Goal: Task Accomplishment & Management: Manage account settings

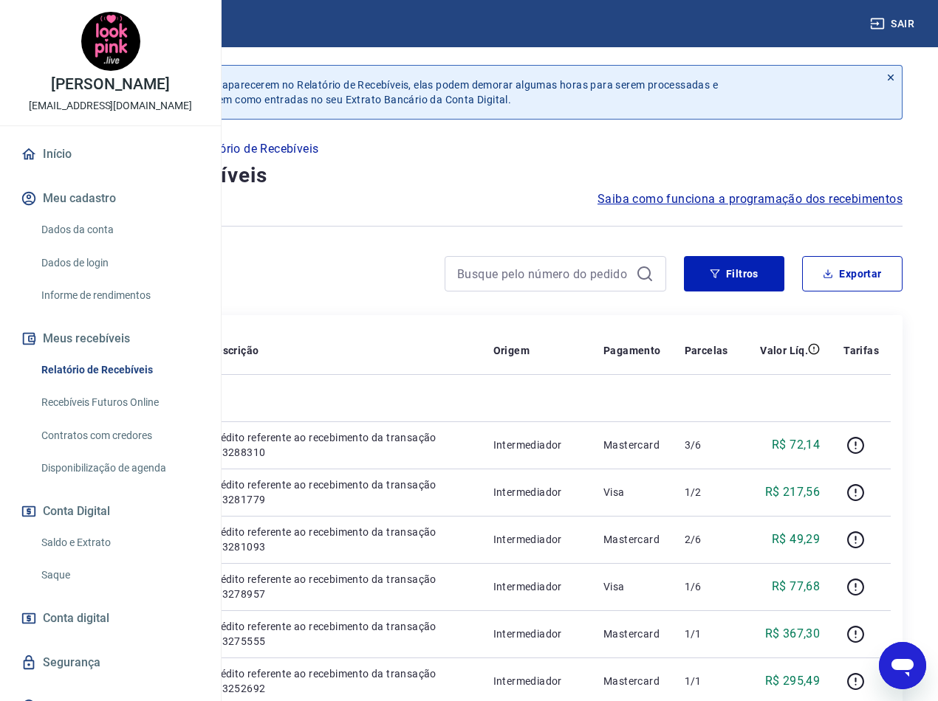
click at [105, 385] on link "Relatório de Recebíveis" at bounding box center [119, 370] width 168 height 30
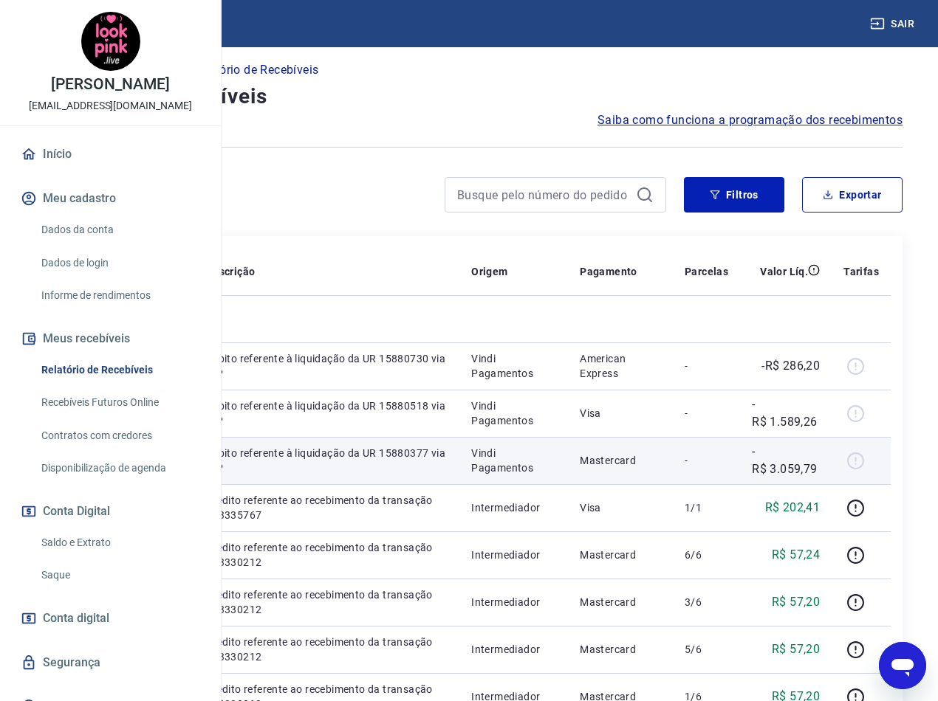
scroll to position [74, 0]
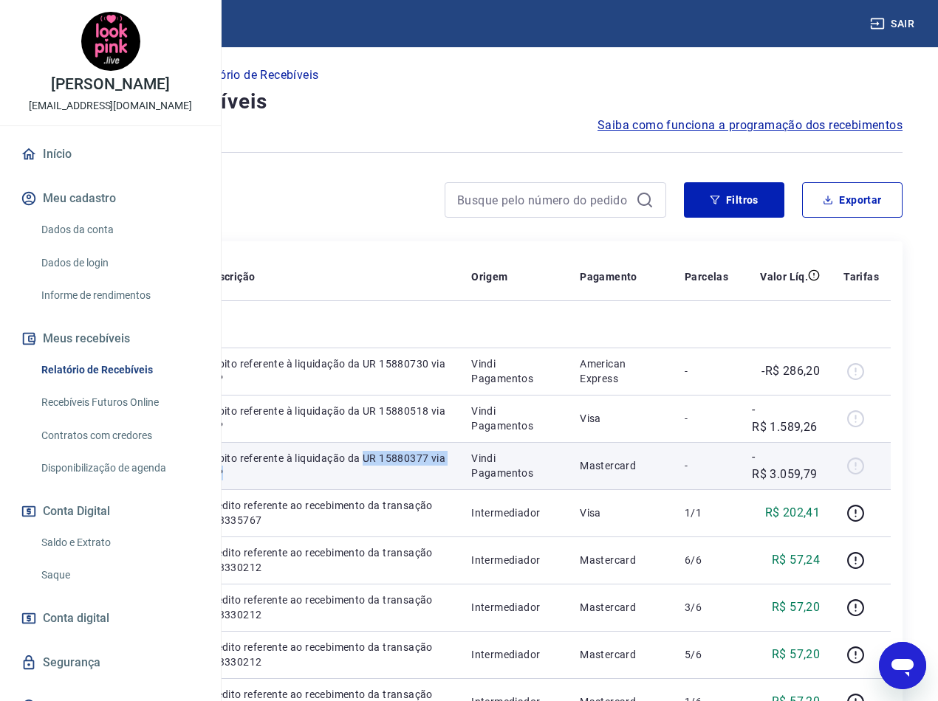
drag, startPoint x: 469, startPoint y: 580, endPoint x: 420, endPoint y: 566, distance: 50.7
click at [420, 481] on p "Débito referente à liquidação da UR 15880377 via CIP" at bounding box center [326, 466] width 241 height 30
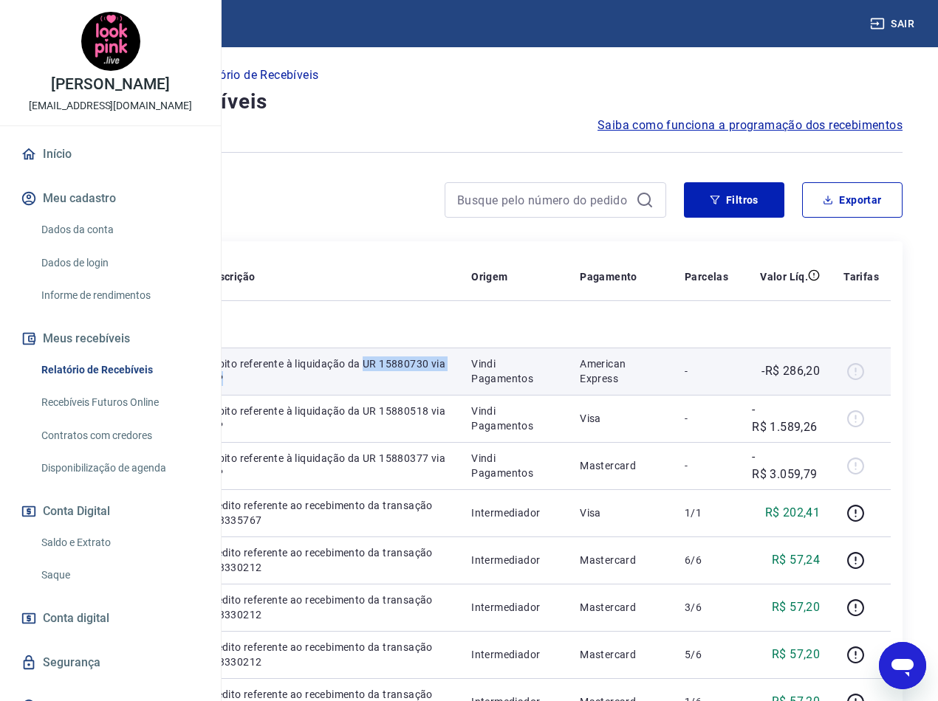
drag, startPoint x: 459, startPoint y: 427, endPoint x: 421, endPoint y: 418, distance: 39.4
click at [421, 386] on p "Débito referente à liquidação da UR 15880730 via CIP" at bounding box center [326, 372] width 241 height 30
copy p "UR 15880730 via CIP"
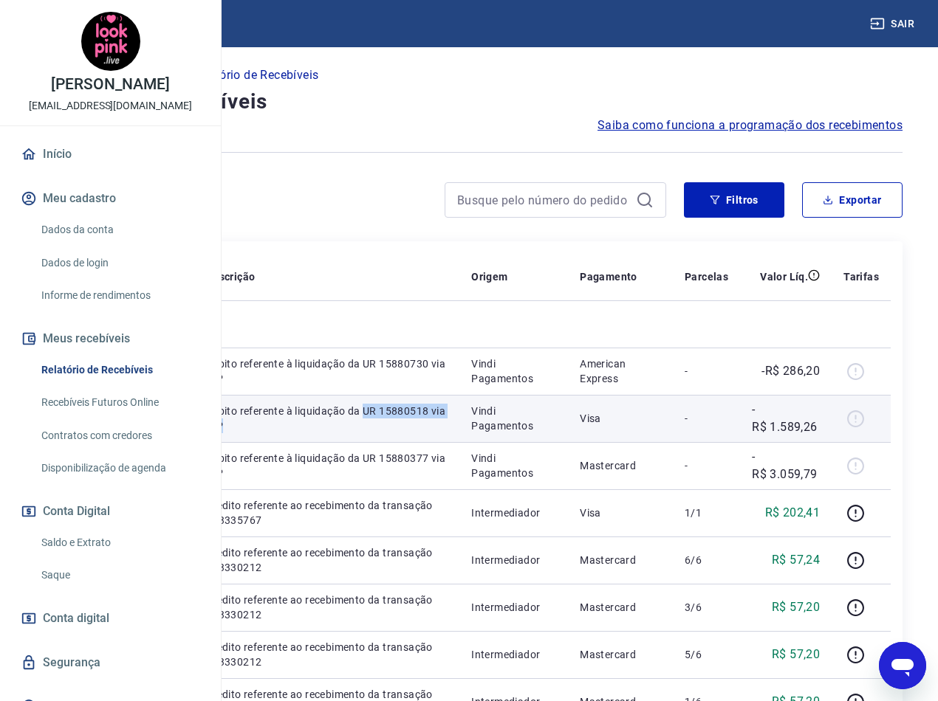
drag, startPoint x: 450, startPoint y: 506, endPoint x: 416, endPoint y: 495, distance: 35.0
click at [416, 442] on td "Débito referente à liquidação da UR 15880518 via CIP" at bounding box center [326, 418] width 265 height 47
copy p "UR 15880518 via CIP"
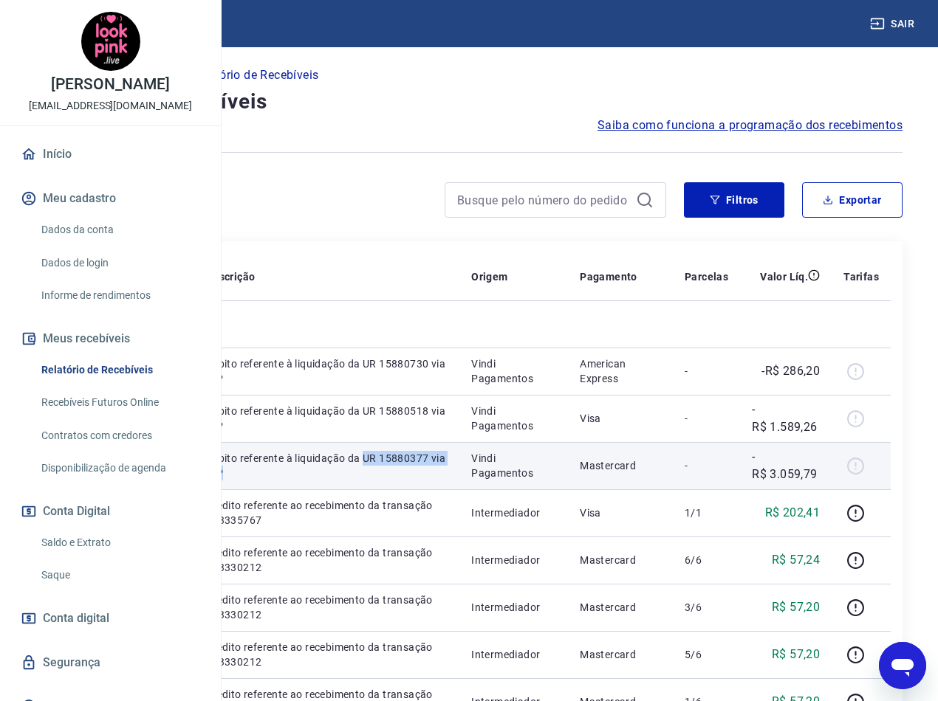
drag, startPoint x: 464, startPoint y: 574, endPoint x: 422, endPoint y: 557, distance: 44.7
click at [422, 481] on p "Débito referente à liquidação da UR 15880377 via CIP" at bounding box center [326, 466] width 241 height 30
copy p "UR 15880377 via CIP"
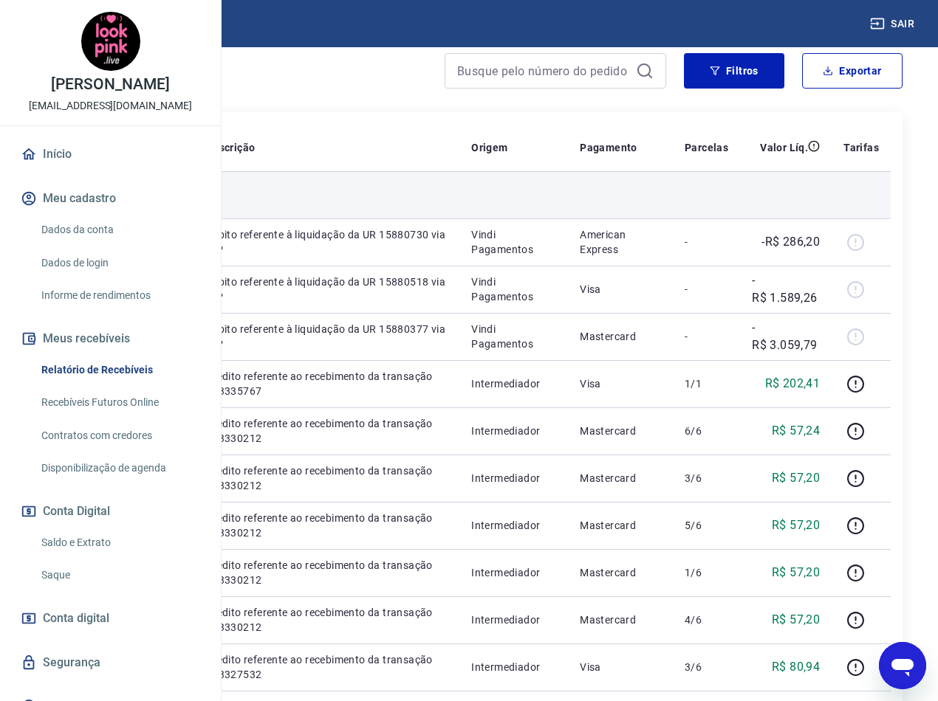
scroll to position [221, 0]
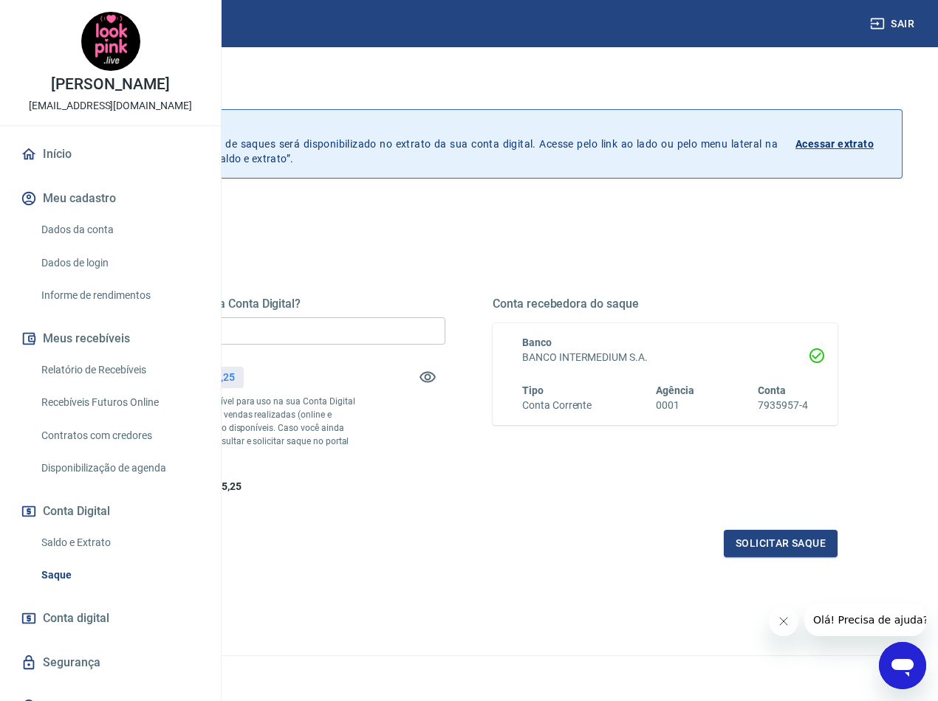
click at [445, 332] on input "R$ 0,00" at bounding box center [272, 330] width 345 height 27
type input "R$ 4.935,25"
click at [738, 557] on button "Solicitar saque" at bounding box center [781, 543] width 114 height 27
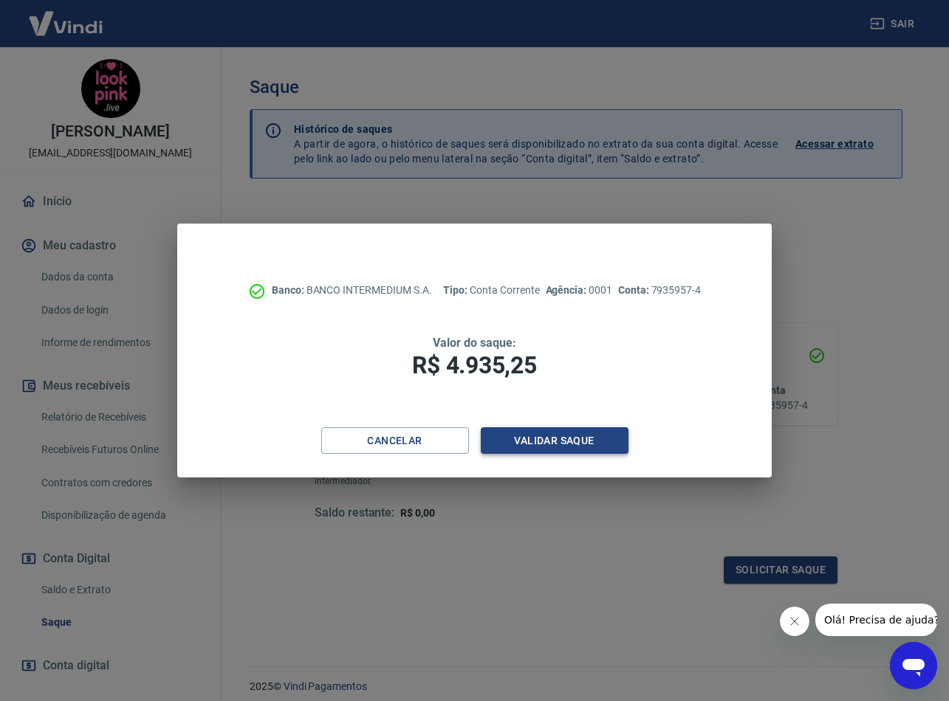
click at [594, 437] on button "Validar saque" at bounding box center [555, 440] width 148 height 27
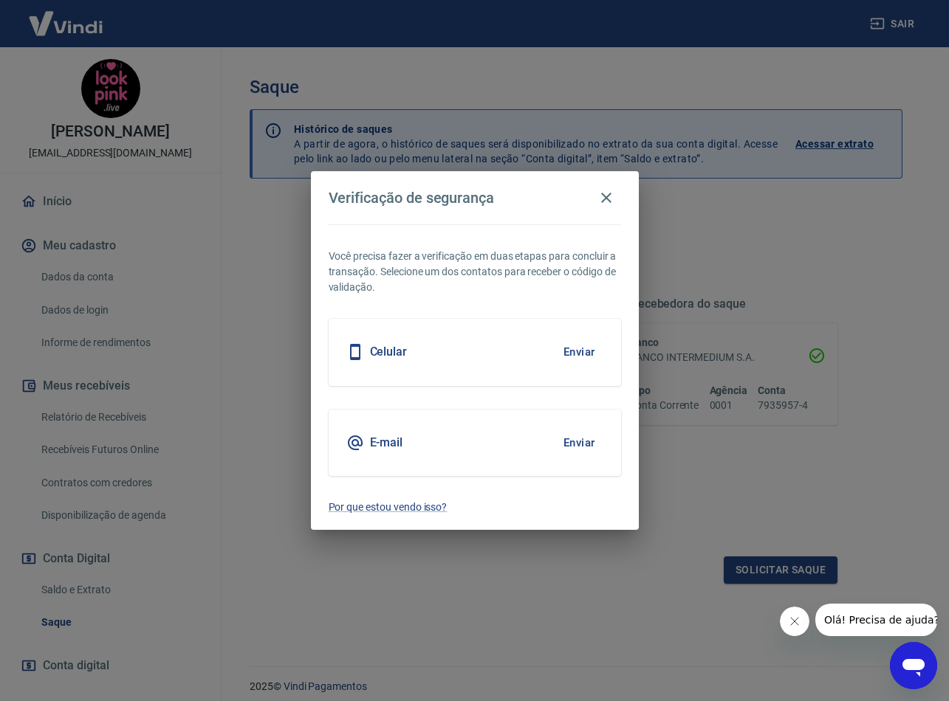
click at [786, 620] on button "회사에서 보낸 메시지 닫기" at bounding box center [795, 622] width 30 height 30
click at [601, 434] on button "Enviar" at bounding box center [579, 442] width 48 height 31
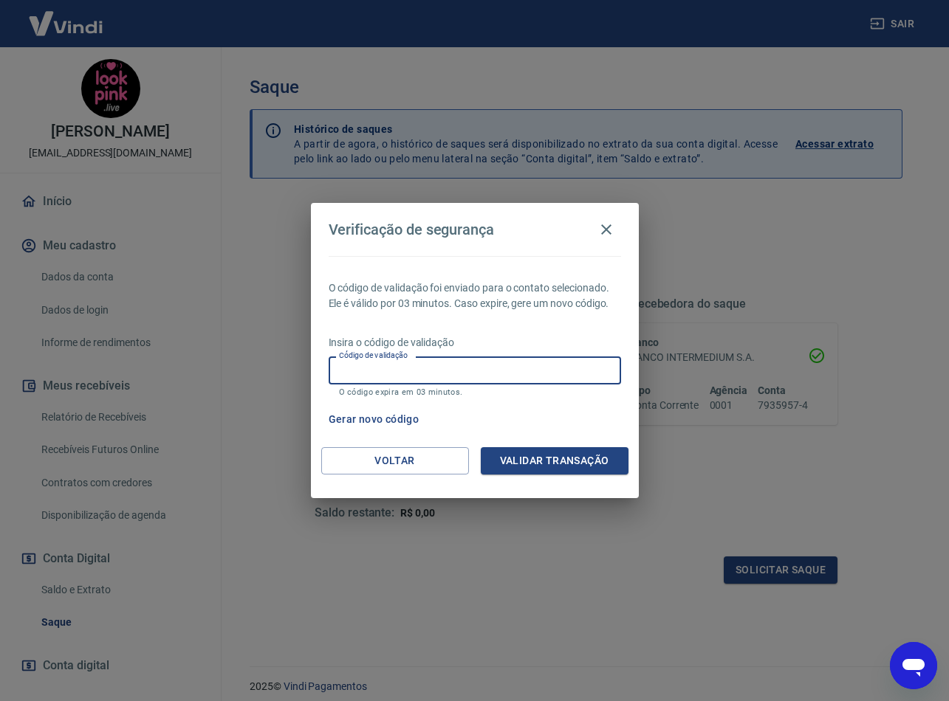
click at [535, 376] on input "Código de validação" at bounding box center [475, 370] width 292 height 27
paste input "881649"
type input "881649"
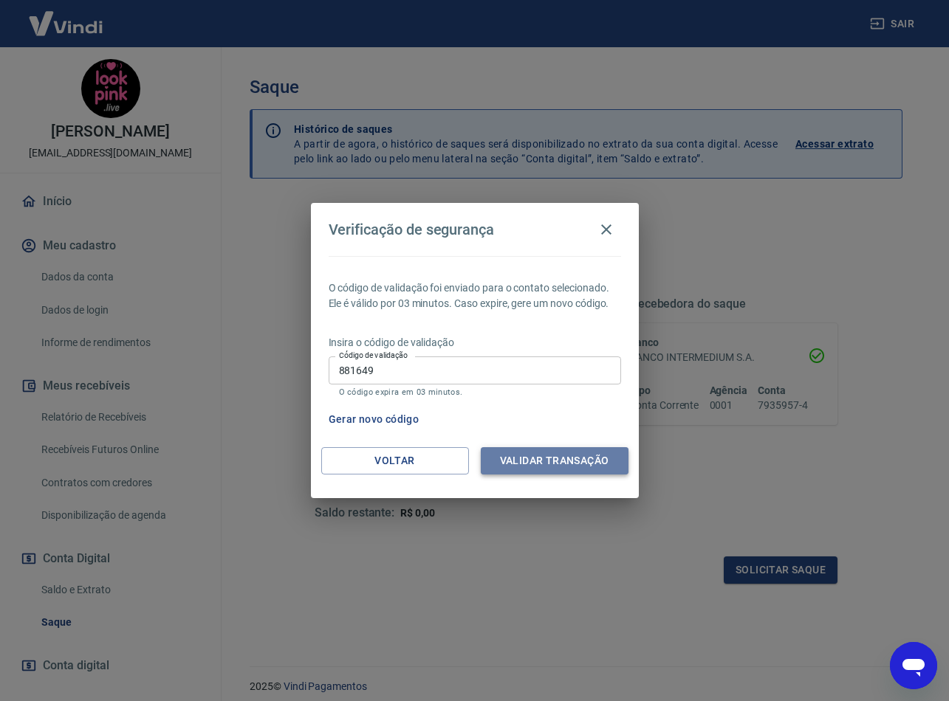
click at [557, 466] on button "Validar transação" at bounding box center [555, 460] width 148 height 27
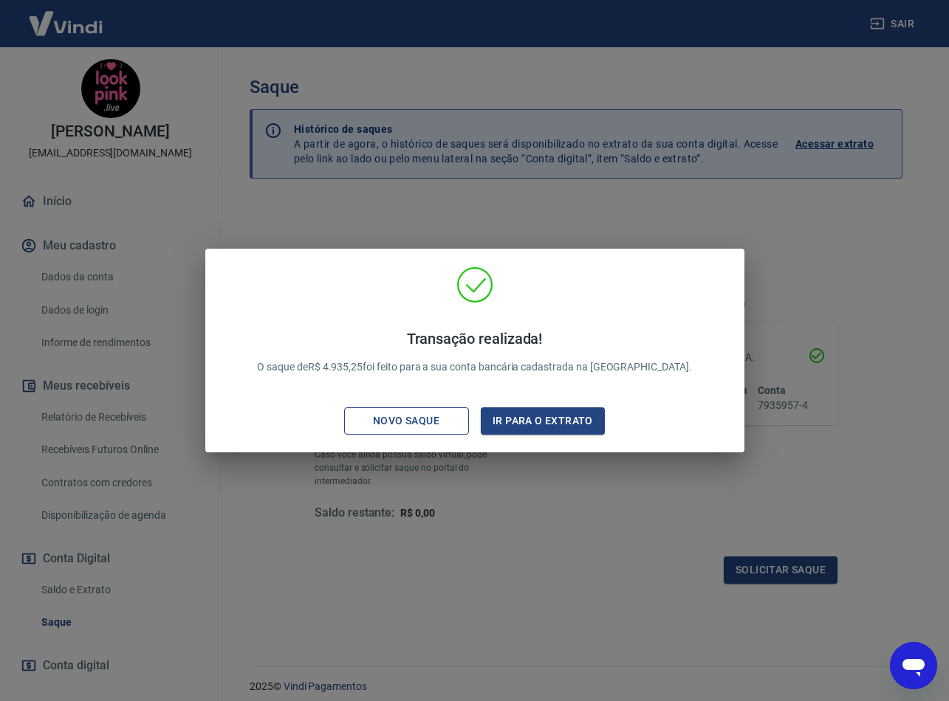
click at [444, 425] on div "Novo saque" at bounding box center [406, 421] width 102 height 18
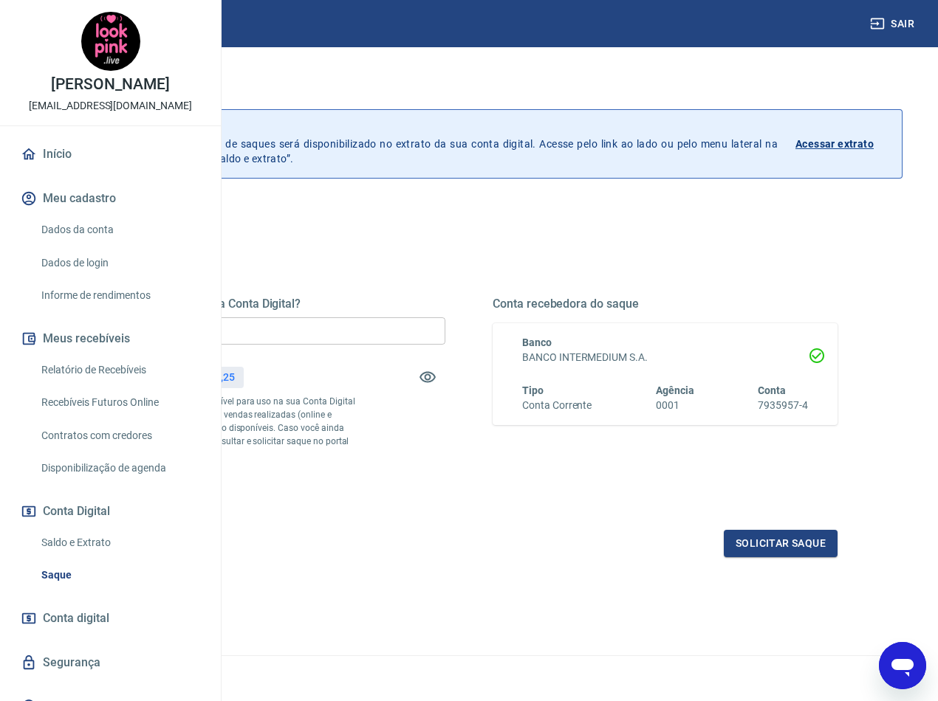
click at [580, 556] on div "Quanto deseja sacar da Conta Digital? R$ 4.935,25 ​ Saldo total*: R$ 4.935,25 *…" at bounding box center [468, 409] width 737 height 296
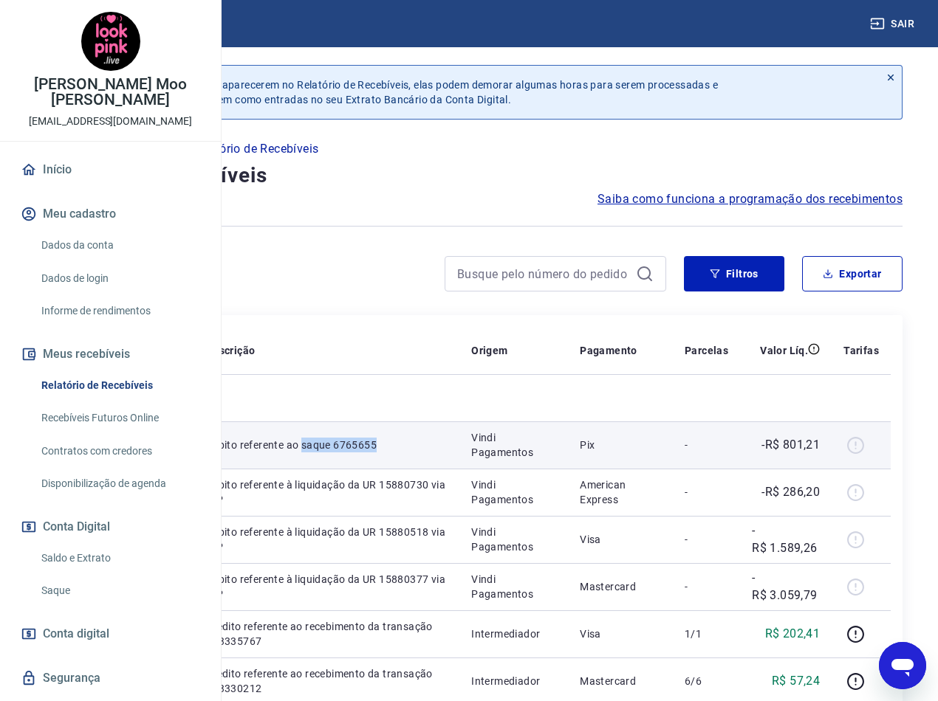
drag, startPoint x: 470, startPoint y: 491, endPoint x: 416, endPoint y: 476, distance: 55.9
click at [416, 469] on td "Débito referente ao saque 6765655" at bounding box center [326, 445] width 265 height 47
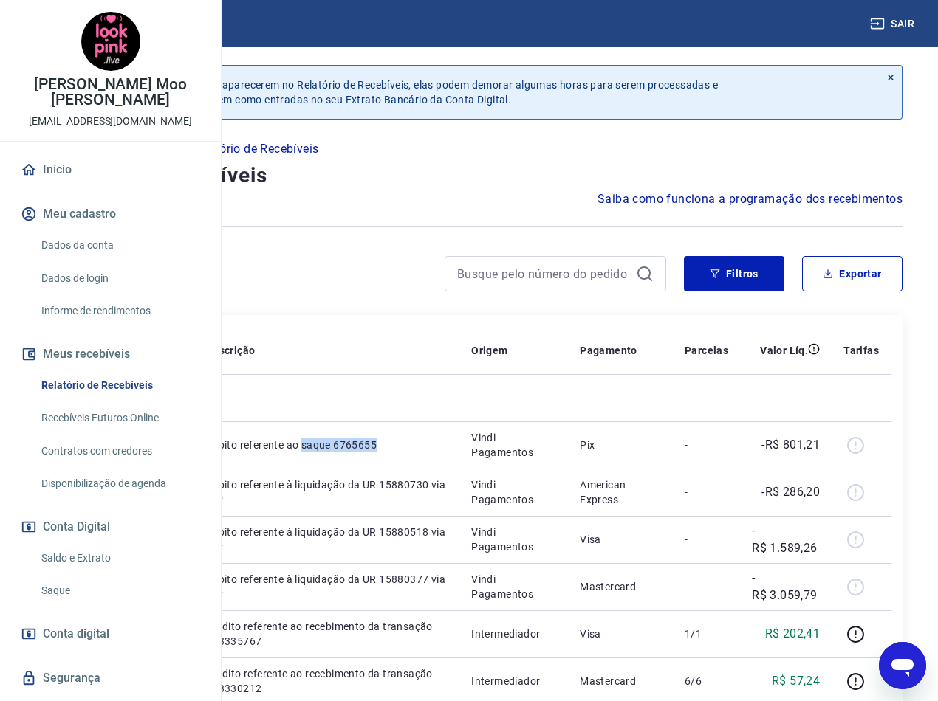
copy p "saque 6765655"
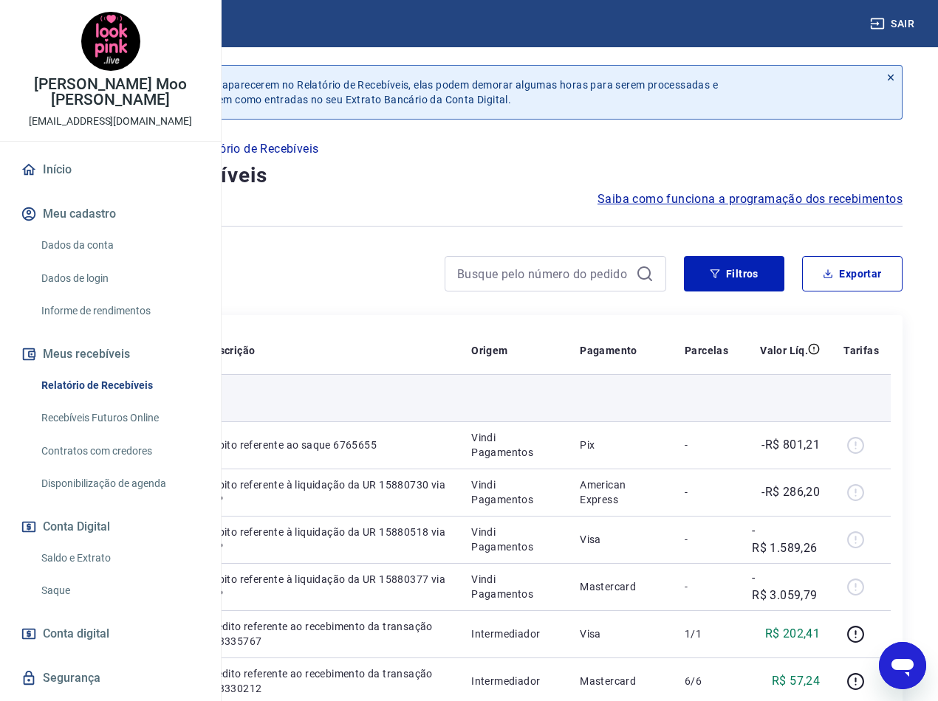
click at [417, 407] on td at bounding box center [326, 397] width 265 height 47
